Goal: Task Accomplishment & Management: Complete application form

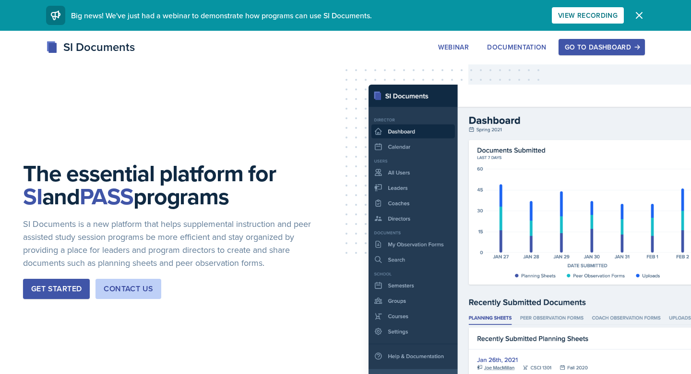
click at [574, 43] on div "Go to Dashboard" at bounding box center [602, 47] width 74 height 8
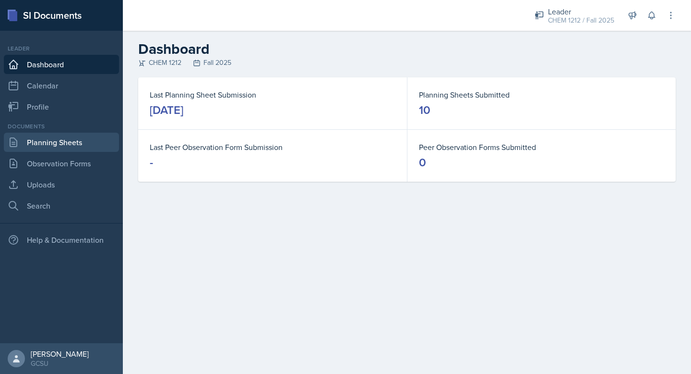
click at [60, 145] on link "Planning Sheets" at bounding box center [61, 142] width 115 height 19
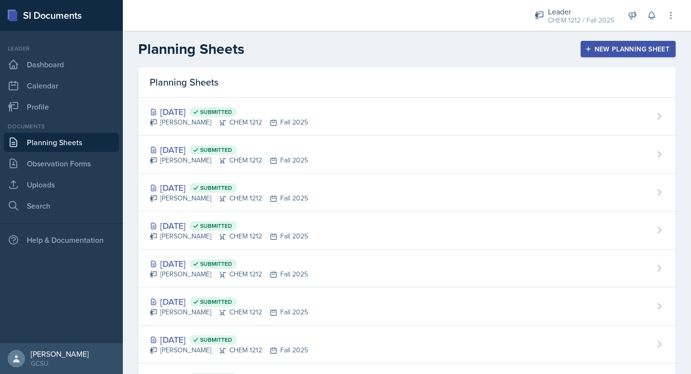
click at [601, 46] on div "New Planning Sheet" at bounding box center [628, 49] width 83 height 8
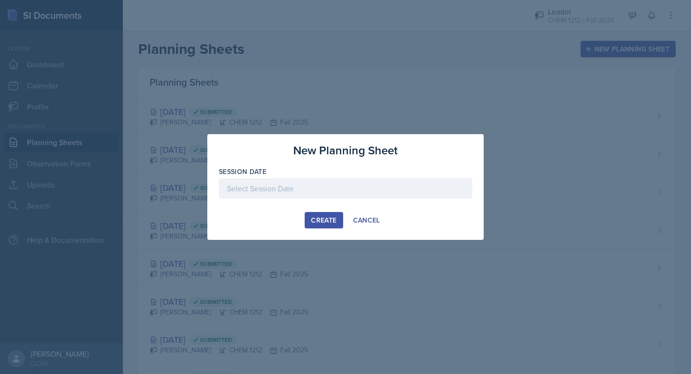
click at [264, 187] on div at bounding box center [346, 188] width 254 height 20
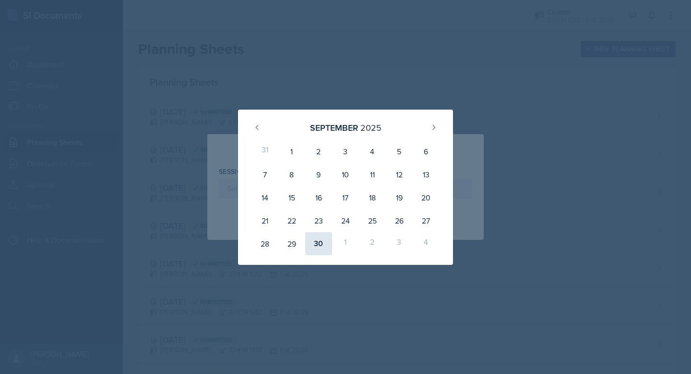
click at [316, 241] on div "30" at bounding box center [318, 243] width 27 height 23
type input "[DATE]"
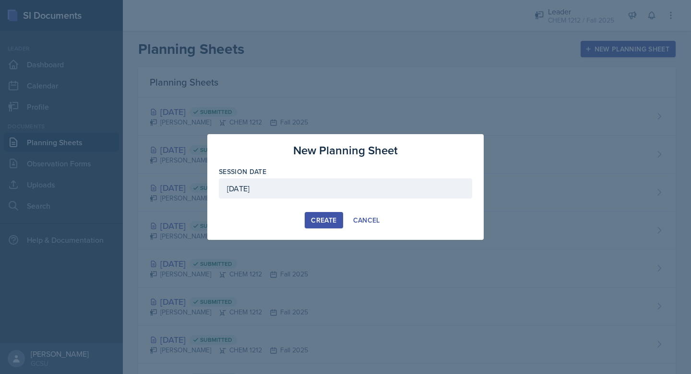
click at [317, 218] on div "Create" at bounding box center [323, 220] width 25 height 8
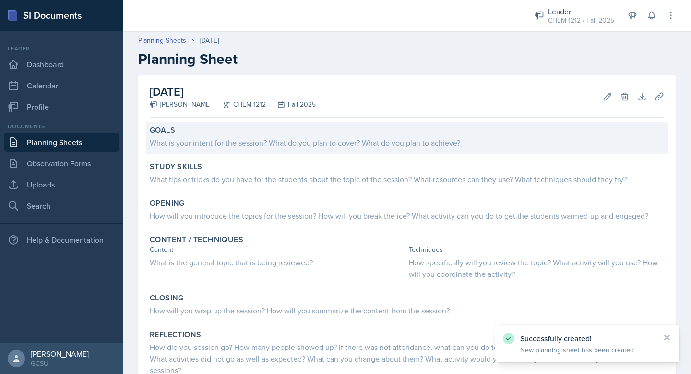
click at [229, 144] on div "What is your intent for the session? What do you plan to cover? What do you pla…" at bounding box center [407, 143] width 515 height 12
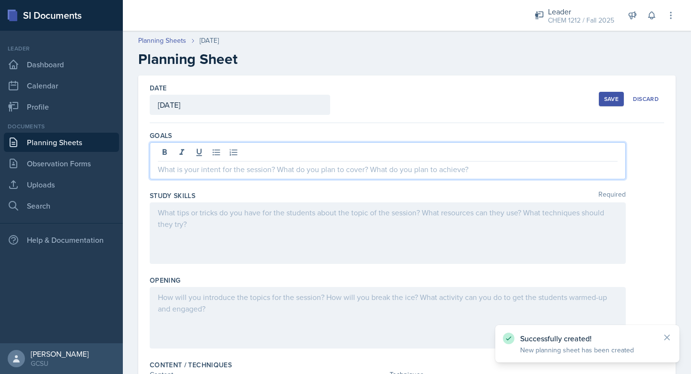
click at [184, 155] on div at bounding box center [388, 160] width 476 height 37
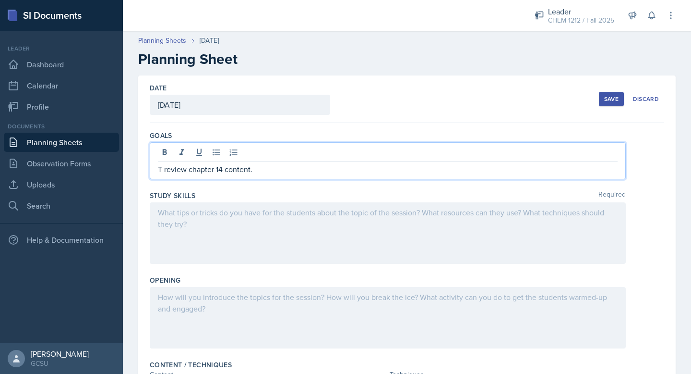
click at [221, 235] on div at bounding box center [388, 232] width 476 height 61
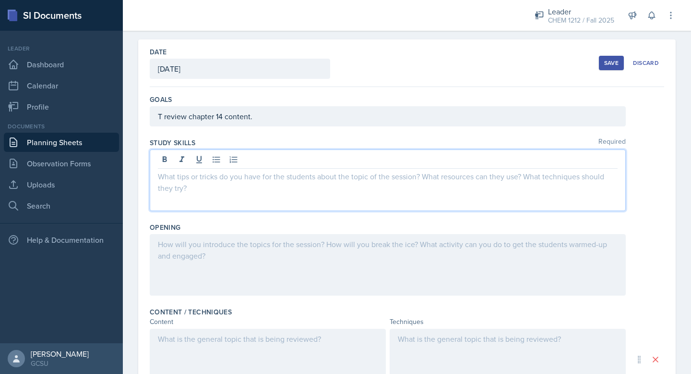
scroll to position [37, 0]
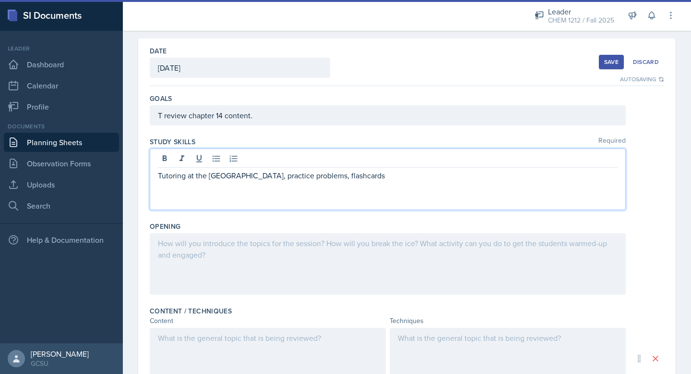
click at [192, 268] on div at bounding box center [388, 263] width 476 height 61
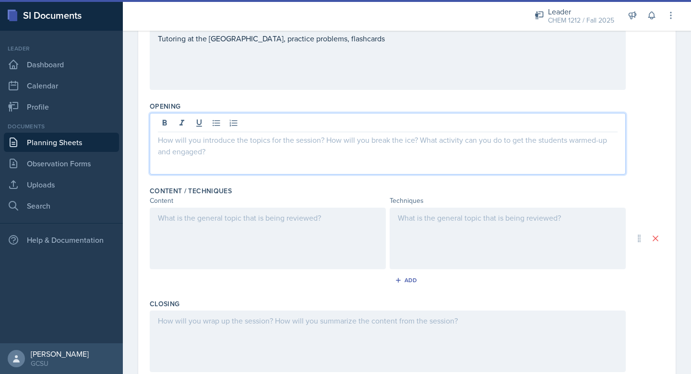
scroll to position [158, 0]
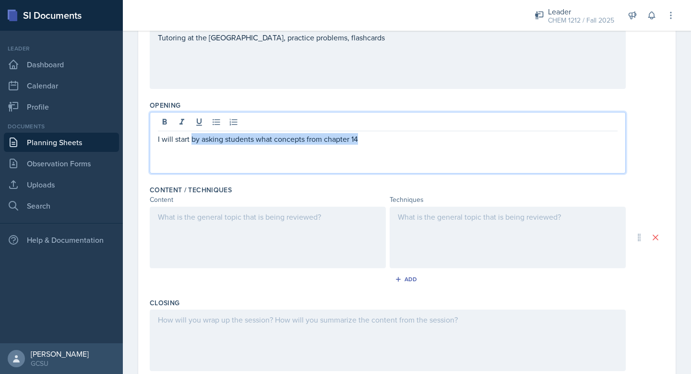
drag, startPoint x: 193, startPoint y: 141, endPoint x: 424, endPoint y: 153, distance: 231.3
click at [424, 153] on div "I will start by asking students what concepts from chapter 14" at bounding box center [388, 142] width 476 height 61
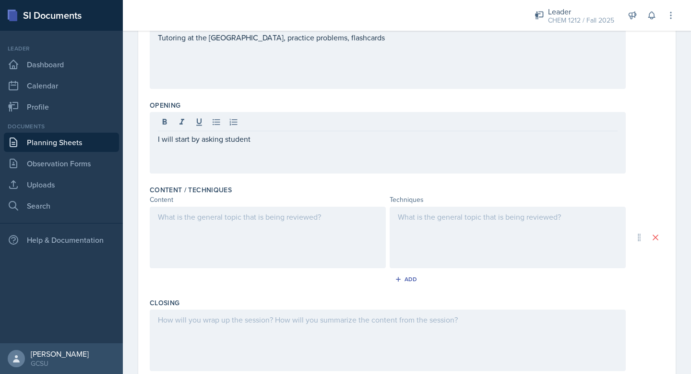
drag, startPoint x: 157, startPoint y: 142, endPoint x: 272, endPoint y: 142, distance: 114.8
click at [272, 142] on div "I will start by asking student" at bounding box center [388, 142] width 476 height 61
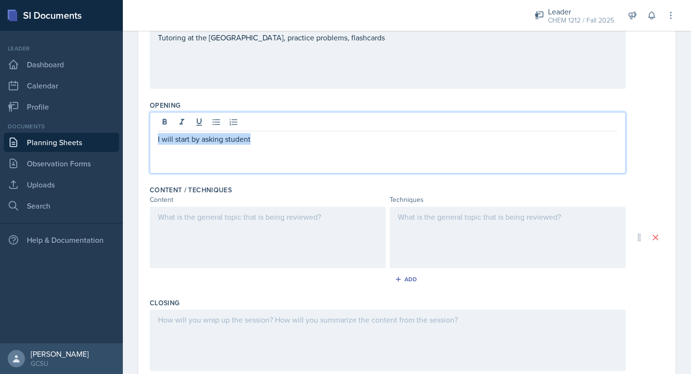
drag, startPoint x: 265, startPoint y: 141, endPoint x: 76, endPoint y: 118, distance: 190.2
click at [76, 119] on div "SI Documents Leader Dashboard Calendar Profile Documents Planning Sheets Observ…" at bounding box center [345, 187] width 691 height 374
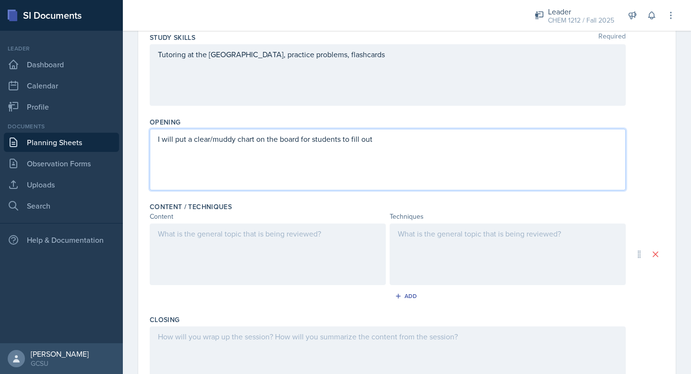
click at [215, 249] on div at bounding box center [268, 253] width 236 height 61
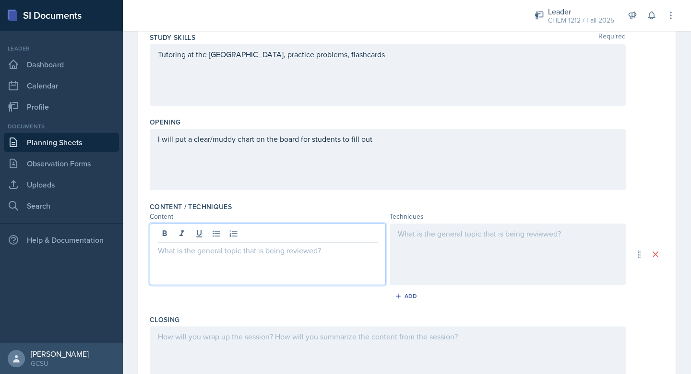
scroll to position [158, 0]
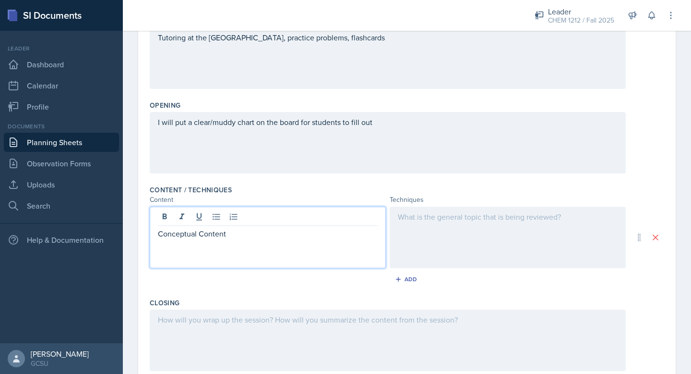
click at [429, 226] on div at bounding box center [508, 236] width 236 height 61
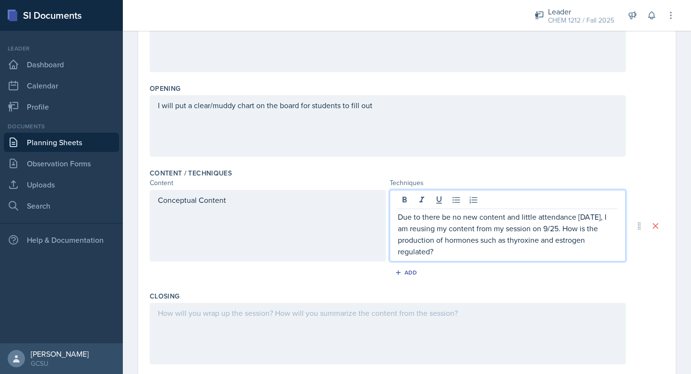
drag, startPoint x: 602, startPoint y: 228, endPoint x: 612, endPoint y: 253, distance: 26.9
click at [612, 253] on p "Due to there be no new content and little attendance [DATE], I am reusing my co…" at bounding box center [508, 234] width 220 height 46
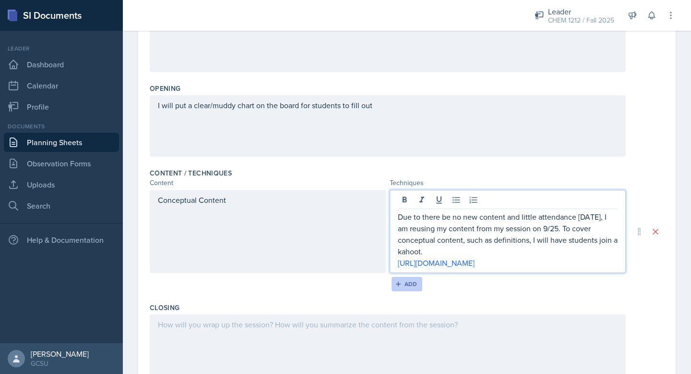
click at [405, 288] on div "Add" at bounding box center [407, 284] width 21 height 8
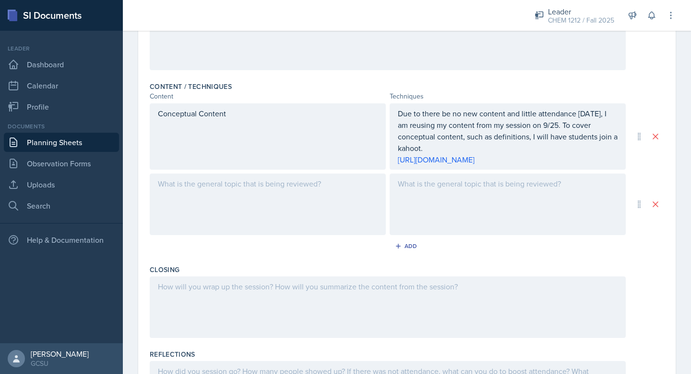
click at [243, 211] on div at bounding box center [268, 203] width 236 height 61
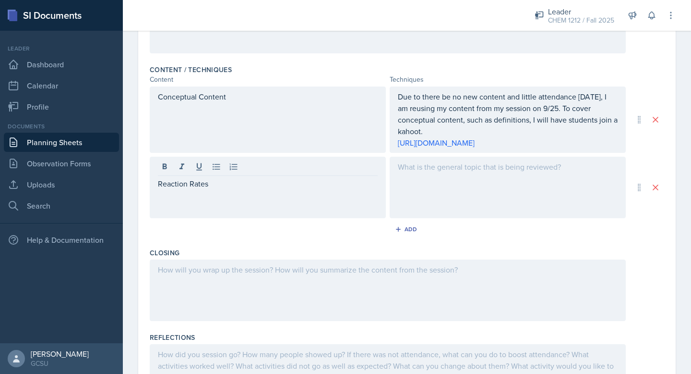
click at [461, 207] on div at bounding box center [508, 187] width 236 height 61
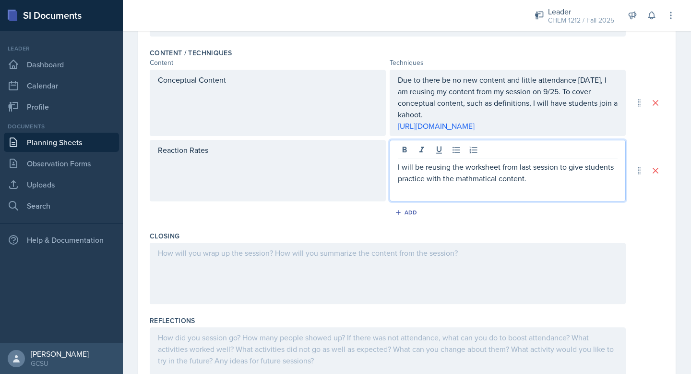
click at [472, 184] on p "I will be reusing the worksheet from last session to give students practice wit…" at bounding box center [508, 172] width 220 height 23
click at [563, 174] on p "I will be reusing the worksheet from last session to give students practice wit…" at bounding box center [508, 172] width 220 height 23
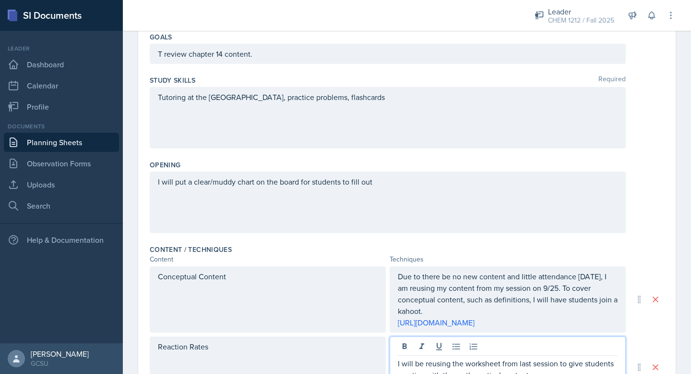
scroll to position [49, 0]
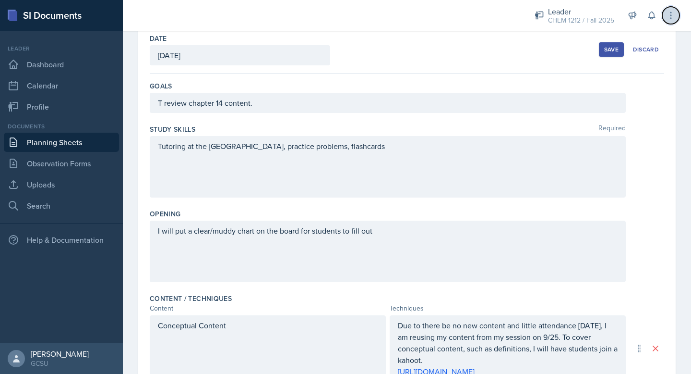
click at [671, 11] on icon at bounding box center [671, 16] width 10 height 10
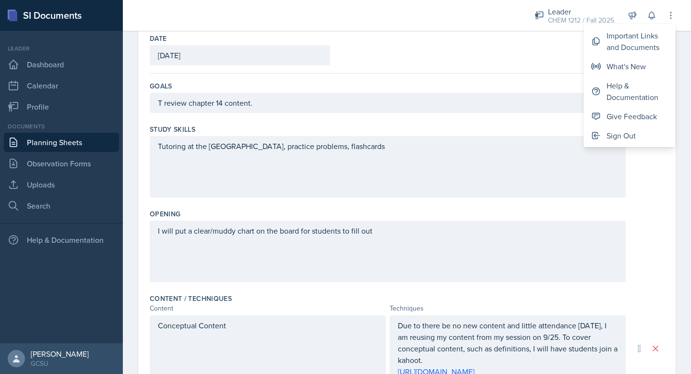
click at [547, 45] on div "Date [DATE] [DATE] 31 1 2 3 4 5 6 7 8 9 10 11 12 13 14 15 16 17 18 19 20 21 22 …" at bounding box center [407, 50] width 515 height 48
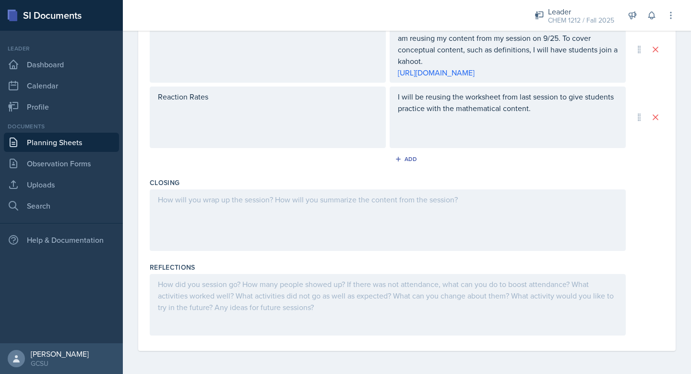
scroll to position [0, 0]
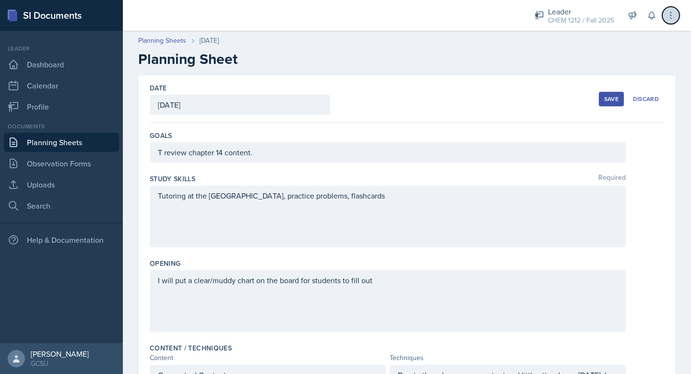
click at [667, 13] on icon at bounding box center [671, 16] width 10 height 10
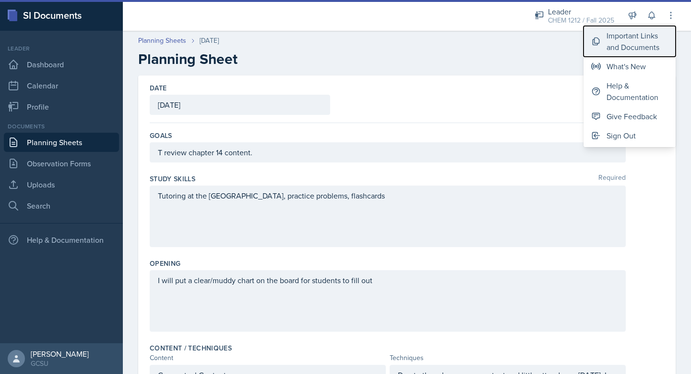
click at [615, 45] on div "Important Links and Documents" at bounding box center [637, 41] width 61 height 23
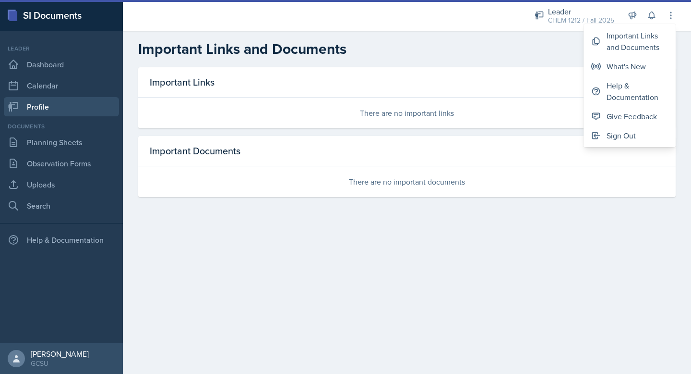
click at [36, 98] on link "Profile" at bounding box center [61, 106] width 115 height 19
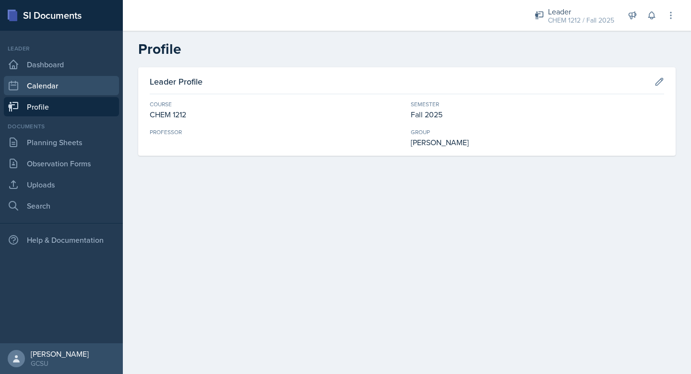
click at [46, 85] on link "Calendar" at bounding box center [61, 85] width 115 height 19
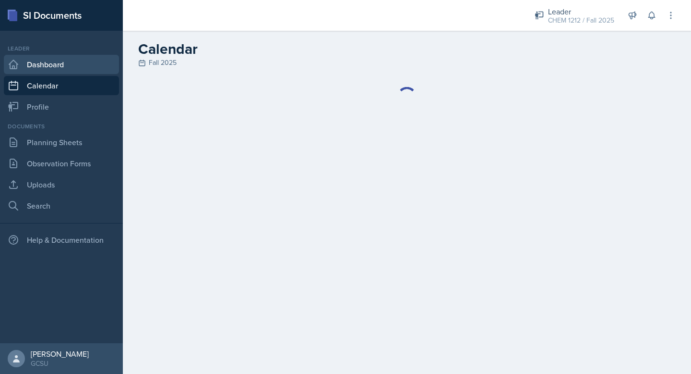
click at [50, 72] on link "Dashboard" at bounding box center [61, 64] width 115 height 19
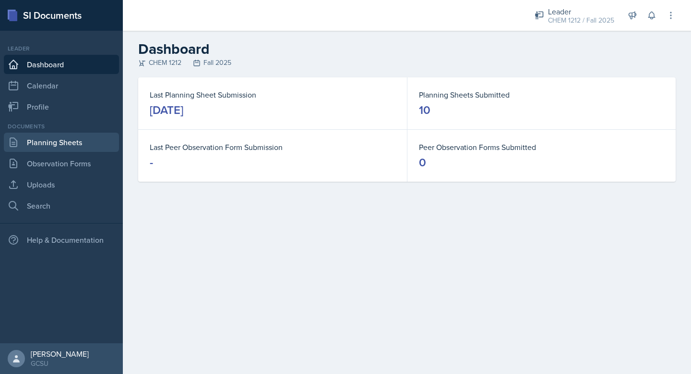
click at [48, 144] on link "Planning Sheets" at bounding box center [61, 142] width 115 height 19
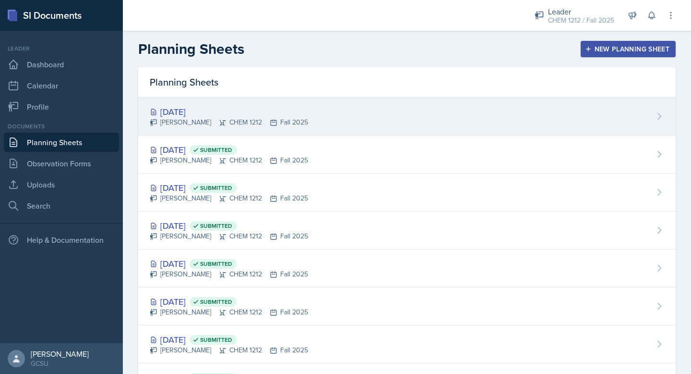
click at [355, 106] on div "[DATE] [PERSON_NAME] CHEM 1212 Fall 2025" at bounding box center [407, 116] width 538 height 38
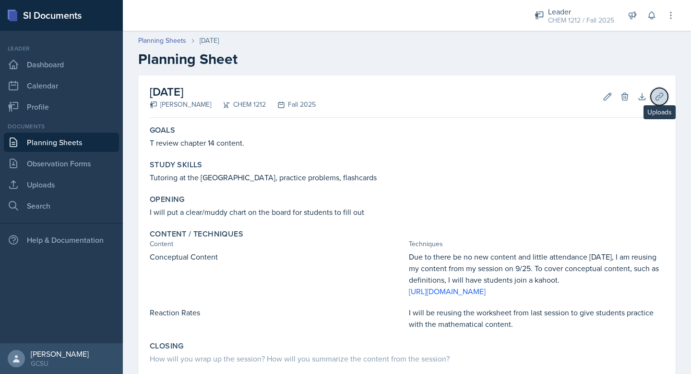
click at [660, 97] on icon at bounding box center [660, 97] width 10 height 10
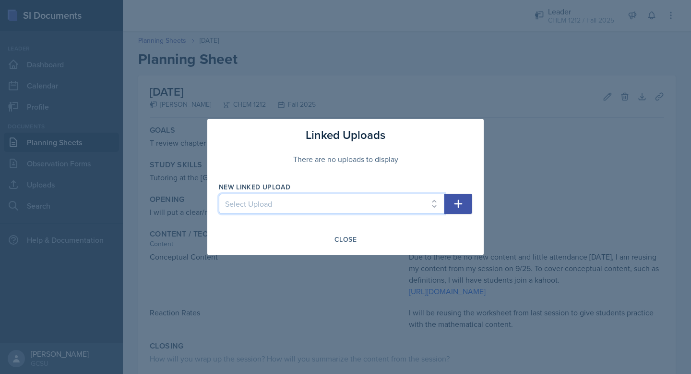
click at [317, 207] on select "Select Upload Rate Law Practice Worksheet" at bounding box center [332, 204] width 226 height 20
select select "dbbef185-2746-4c04-8f64-b4c35cdab71e"
click at [219, 194] on select "Select Upload Rate Law Practice Worksheet" at bounding box center [332, 204] width 226 height 20
click at [461, 195] on button "button" at bounding box center [459, 204] width 28 height 20
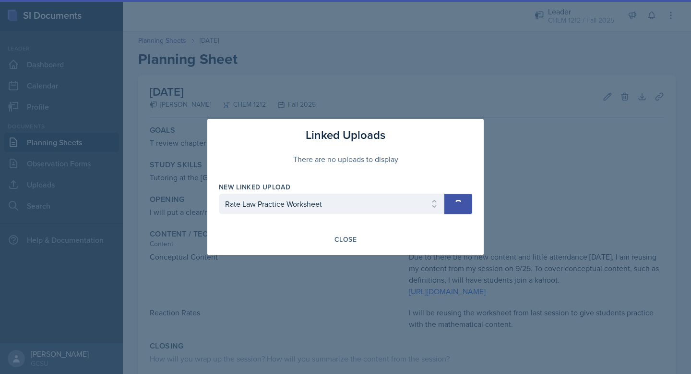
select select
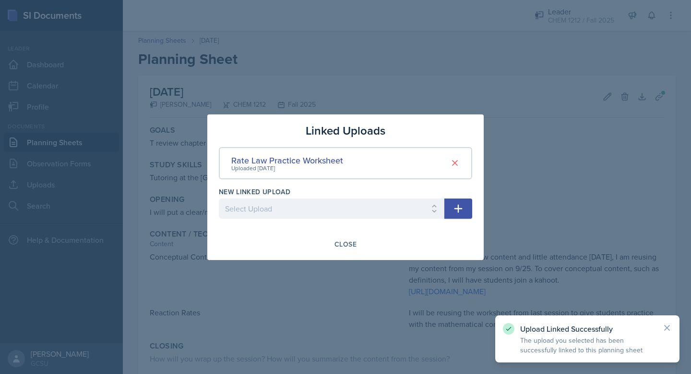
click at [350, 241] on div "Close" at bounding box center [346, 244] width 22 height 8
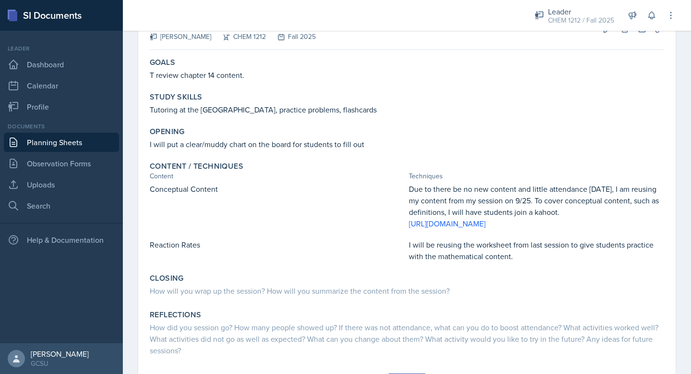
scroll to position [130, 0]
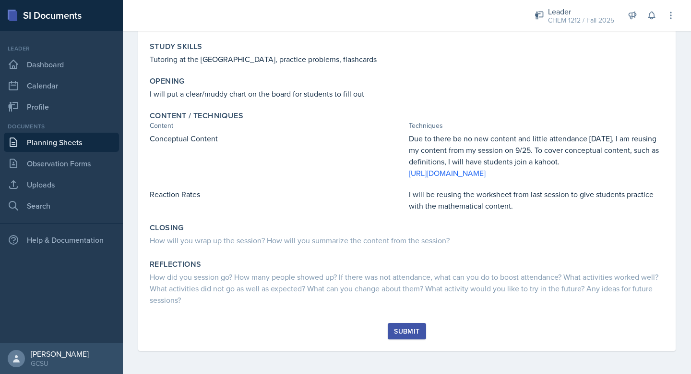
click at [275, 241] on div "How will you wrap up the session? How will you summarize the content from the s…" at bounding box center [407, 240] width 515 height 12
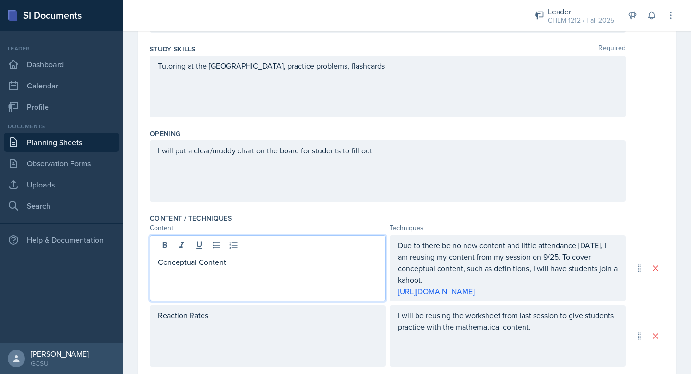
click at [275, 241] on div "Conceptual Content" at bounding box center [268, 268] width 236 height 66
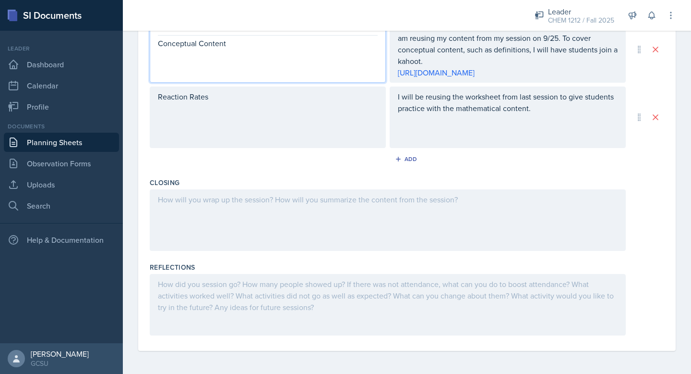
drag, startPoint x: 318, startPoint y: 225, endPoint x: 254, endPoint y: 207, distance: 65.7
click at [254, 207] on div at bounding box center [388, 219] width 476 height 61
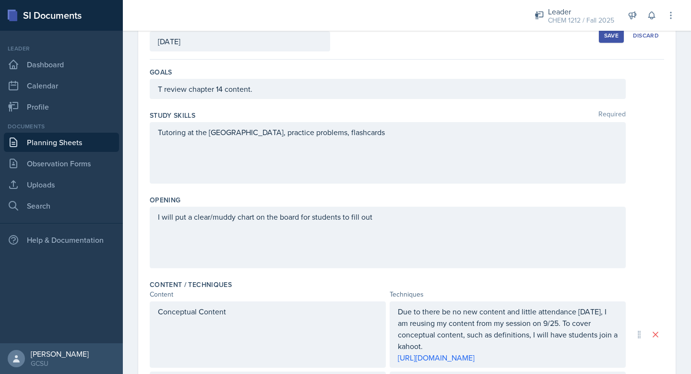
scroll to position [0, 0]
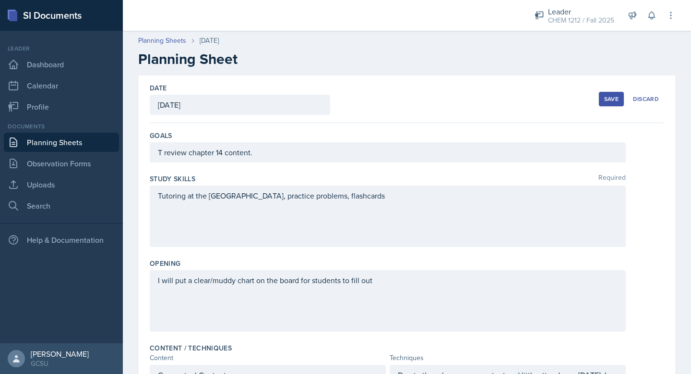
click at [603, 99] on button "Save" at bounding box center [611, 99] width 25 height 14
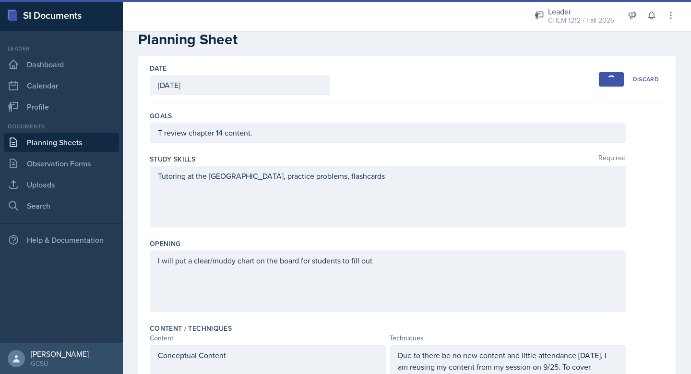
scroll to position [20, 0]
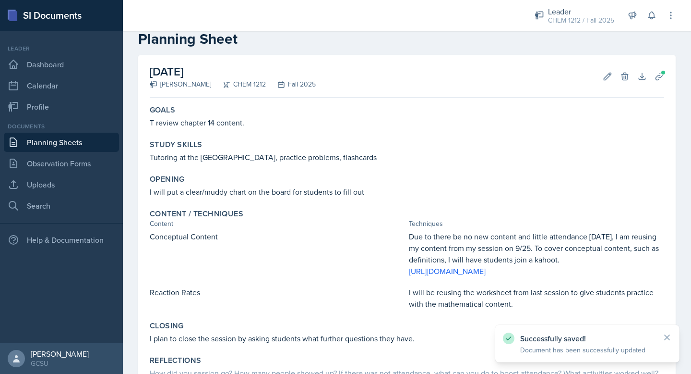
click at [156, 124] on p "T review chapter 14 content." at bounding box center [407, 123] width 515 height 12
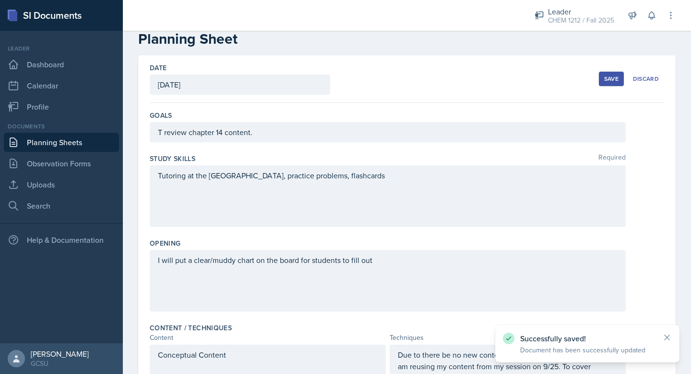
click at [156, 124] on div "T review chapter 14 content." at bounding box center [388, 132] width 476 height 20
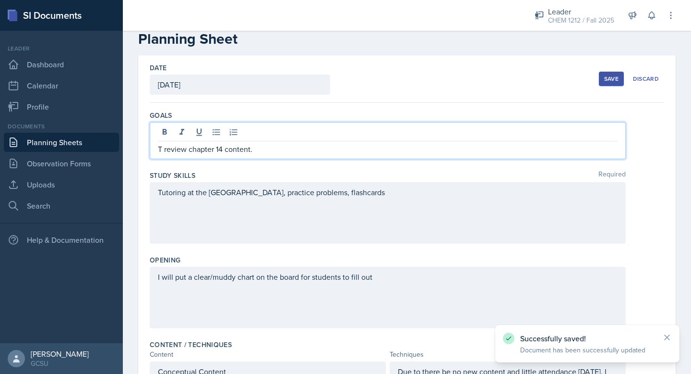
scroll to position [37, 0]
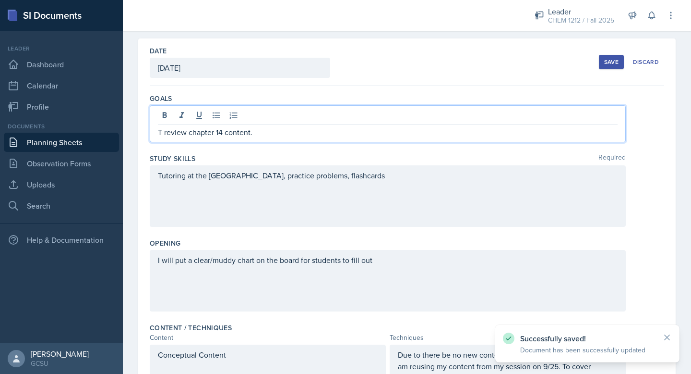
click at [163, 135] on p "T review chapter 14 content." at bounding box center [388, 132] width 460 height 12
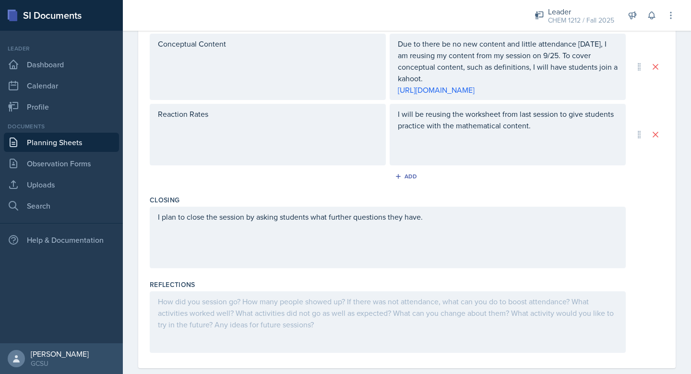
scroll to position [376, 0]
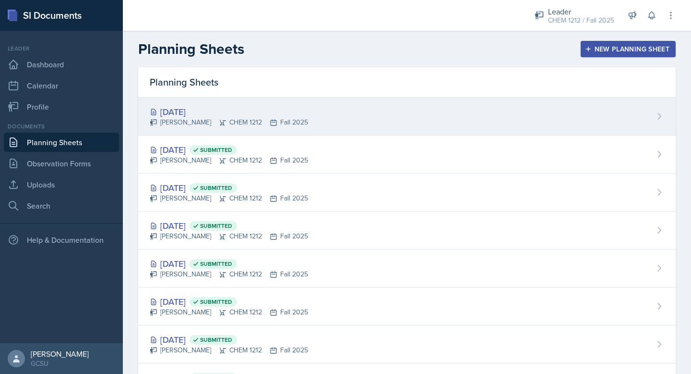
drag, startPoint x: 254, startPoint y: 207, endPoint x: 336, endPoint y: 116, distance: 122.4
click at [336, 116] on div "[DATE] [PERSON_NAME] CHEM 1212 Fall 2025" at bounding box center [407, 116] width 538 height 38
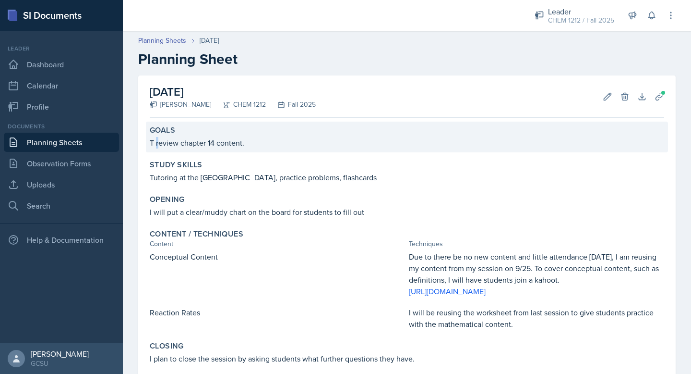
drag, startPoint x: 336, startPoint y: 116, endPoint x: 157, endPoint y: 145, distance: 181.3
click at [157, 145] on p "T review chapter 14 content." at bounding box center [407, 143] width 515 height 12
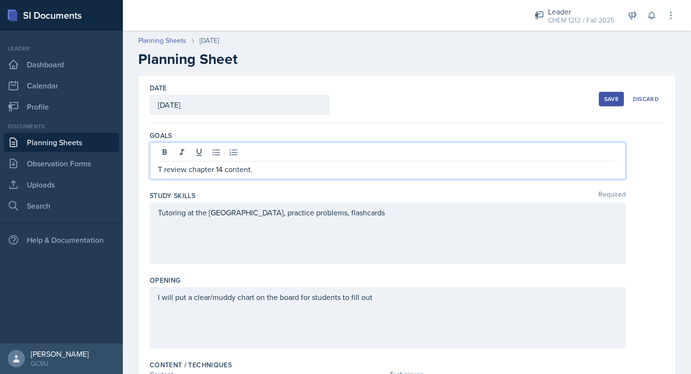
click at [162, 155] on div "T review chapter 14 content." at bounding box center [388, 160] width 476 height 37
click at [612, 103] on div "Save" at bounding box center [612, 99] width 14 height 8
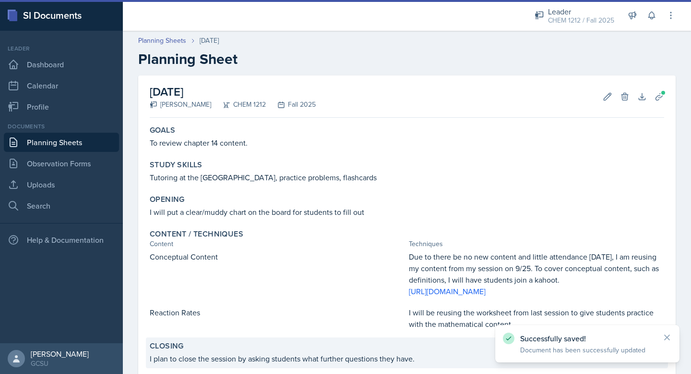
scroll to position [128, 0]
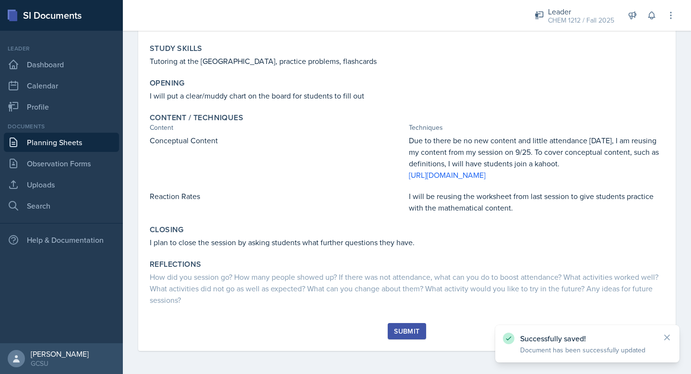
click at [400, 324] on button "Submit" at bounding box center [407, 331] width 38 height 16
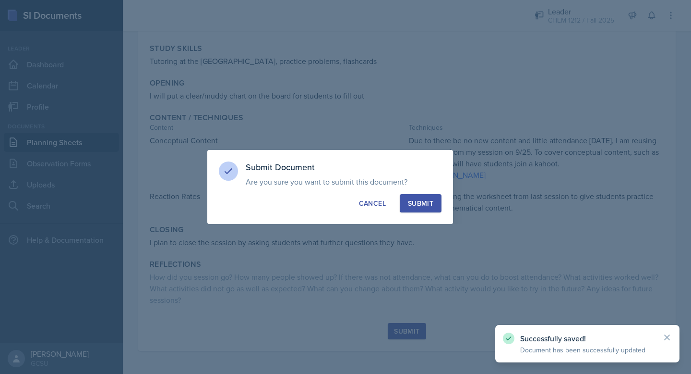
click at [410, 205] on div "Submit" at bounding box center [420, 203] width 25 height 10
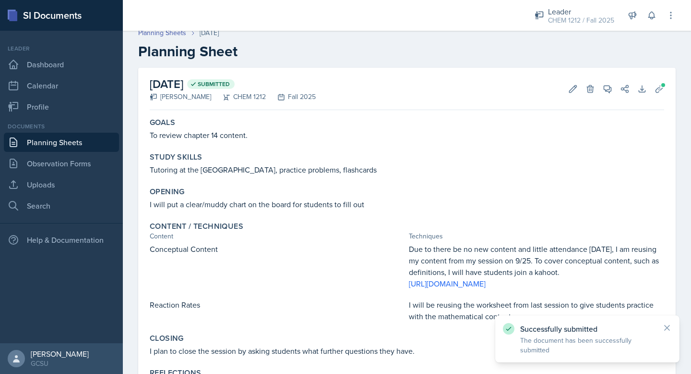
scroll to position [0, 0]
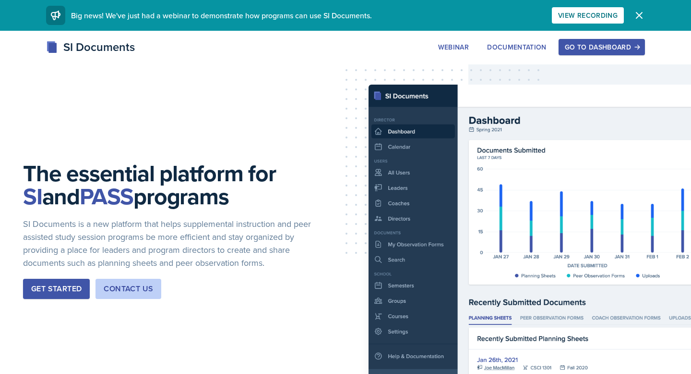
click at [614, 54] on button "Go to Dashboard" at bounding box center [602, 47] width 86 height 16
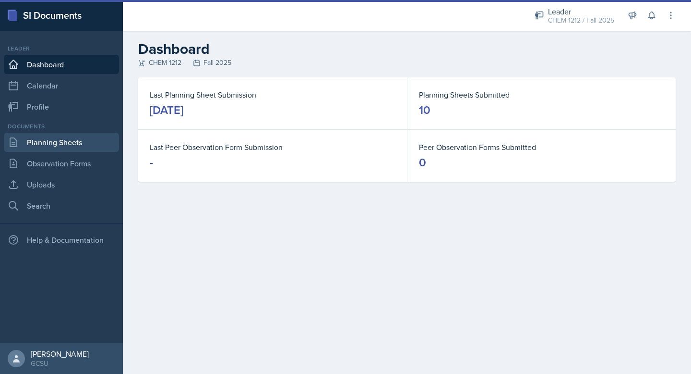
click at [56, 140] on link "Planning Sheets" at bounding box center [61, 142] width 115 height 19
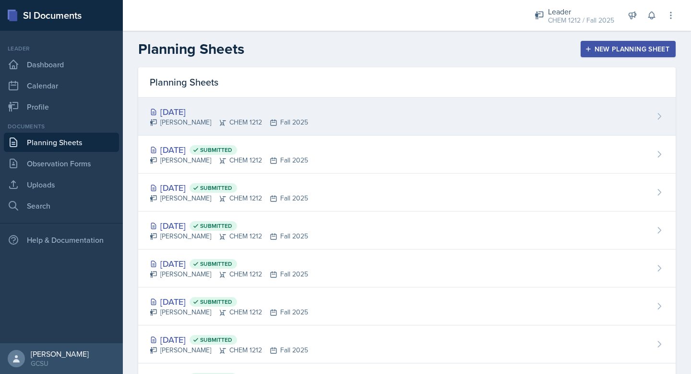
click at [329, 111] on div "[DATE] [PERSON_NAME] CHEM 1212 Fall 2025" at bounding box center [407, 116] width 538 height 38
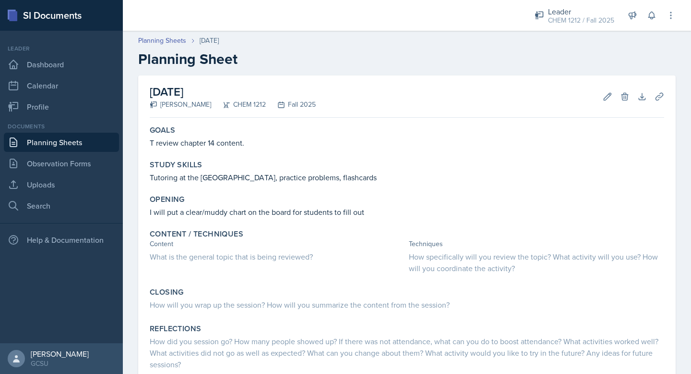
click at [56, 147] on link "Planning Sheets" at bounding box center [61, 142] width 115 height 19
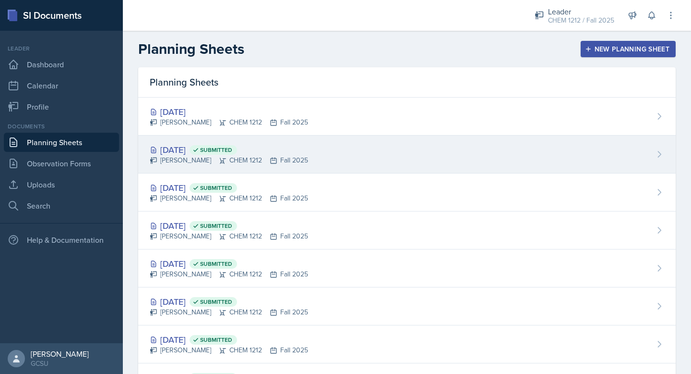
click at [194, 154] on div "Sep 25th, 2025 Submitted" at bounding box center [229, 149] width 158 height 13
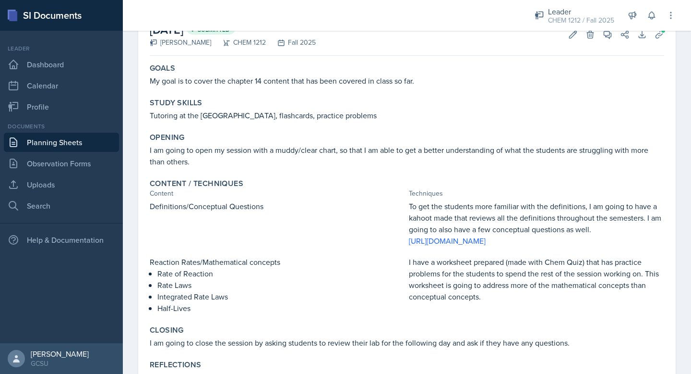
scroll to position [61, 0]
drag, startPoint x: 498, startPoint y: 253, endPoint x: 408, endPoint y: 246, distance: 90.0
click at [408, 245] on div "Definitions/Conceptual Questions To get the students more familiar with the def…" at bounding box center [407, 224] width 515 height 46
copy link "[URL][DOMAIN_NAME]"
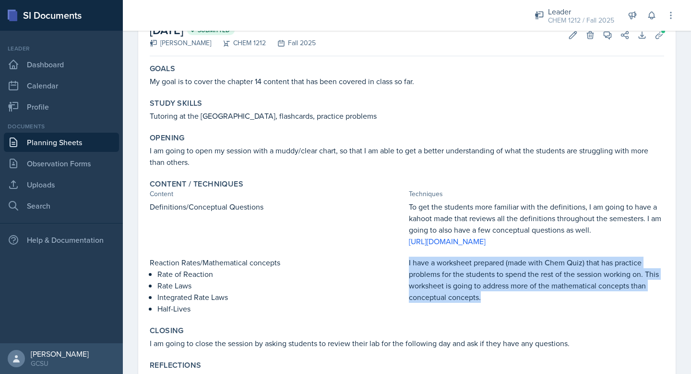
drag, startPoint x: 410, startPoint y: 274, endPoint x: 492, endPoint y: 320, distance: 94.6
click at [490, 314] on div "I have a worksheet prepared (made with Chem Quiz) that has practice problems fo…" at bounding box center [536, 285] width 255 height 58
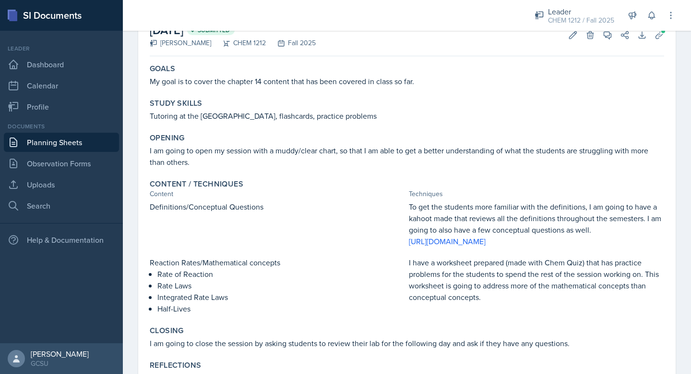
click at [385, 268] on p "Reaction Rates/Mathematical concepts" at bounding box center [277, 262] width 255 height 12
